Goal: Navigation & Orientation: Find specific page/section

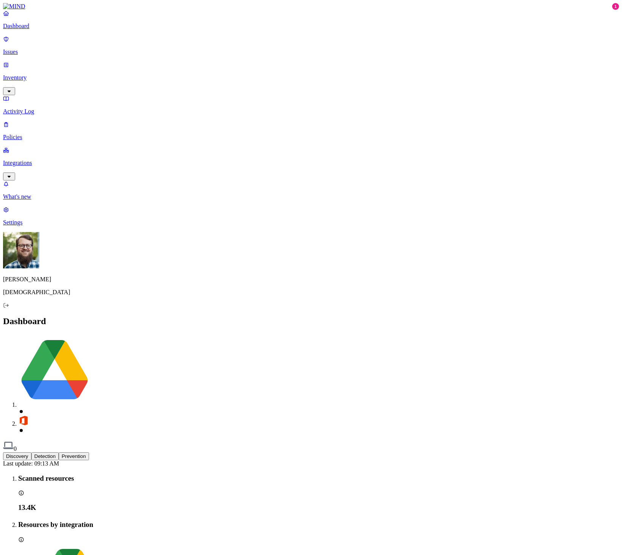
click at [32, 74] on p "Inventory" at bounding box center [311, 77] width 616 height 7
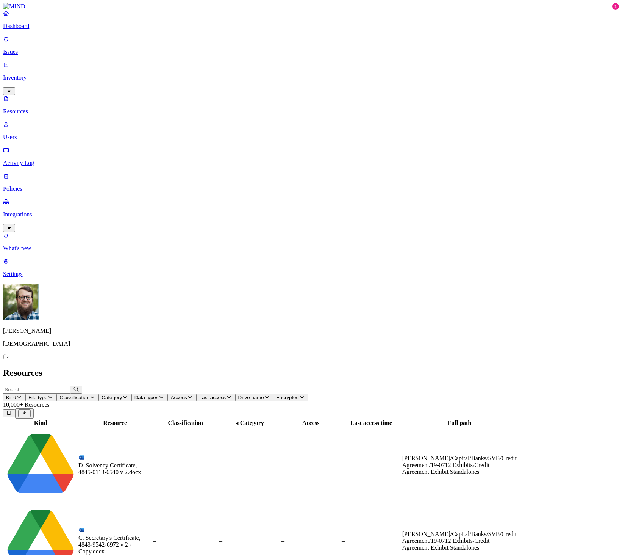
click at [24, 159] on p "Activity Log" at bounding box center [311, 162] width 616 height 7
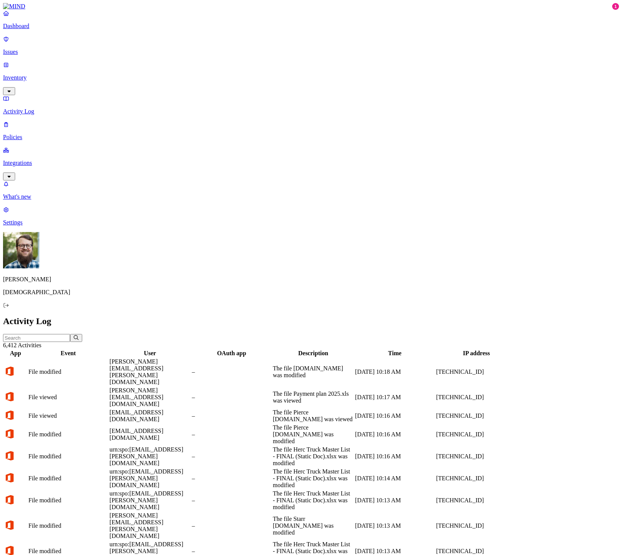
click at [34, 30] on p "Dashboard" at bounding box center [311, 26] width 616 height 7
